Goal: Contribute content

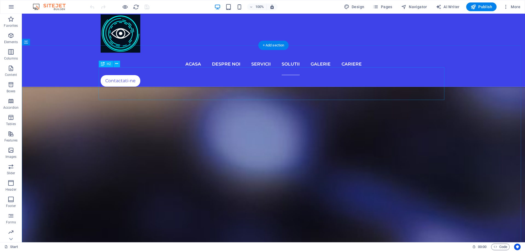
scroll to position [1858, 0]
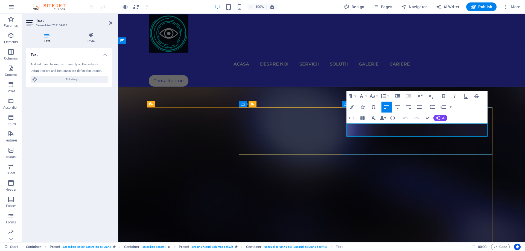
drag, startPoint x: 431, startPoint y: 127, endPoint x: 405, endPoint y: 127, distance: 25.7
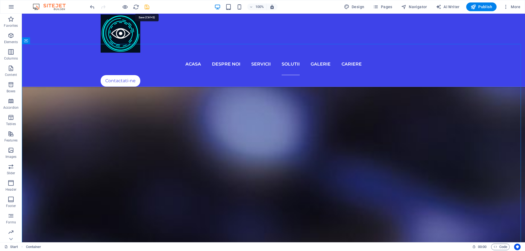
click at [146, 7] on icon "save" at bounding box center [147, 7] width 6 height 6
checkbox input "false"
click at [477, 8] on span "Publish" at bounding box center [481, 6] width 22 height 5
